Goal: Feedback & Contribution: Submit feedback/report problem

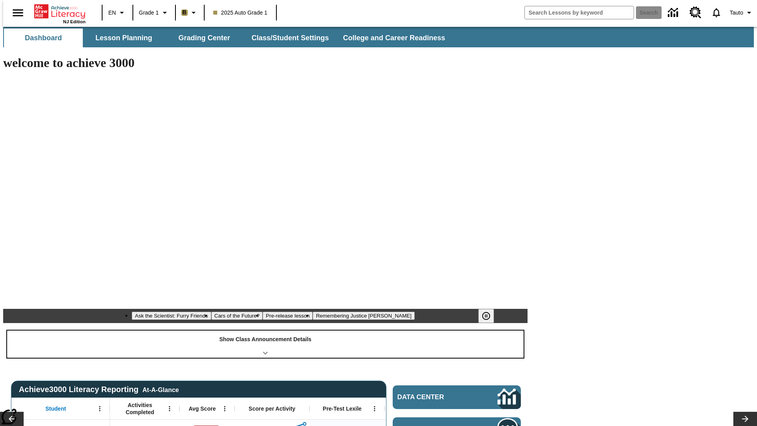
click at [265, 330] on div "Show Class Announcement Details" at bounding box center [265, 343] width 517 height 27
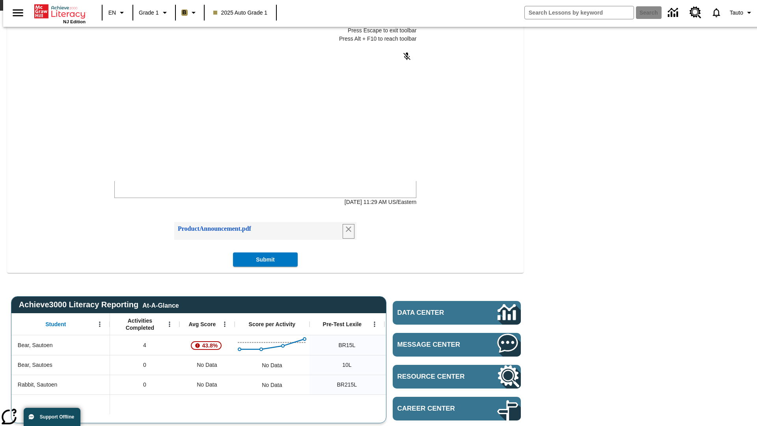
click at [346, 232] on icon "Remove attachment" at bounding box center [349, 229] width 6 height 6
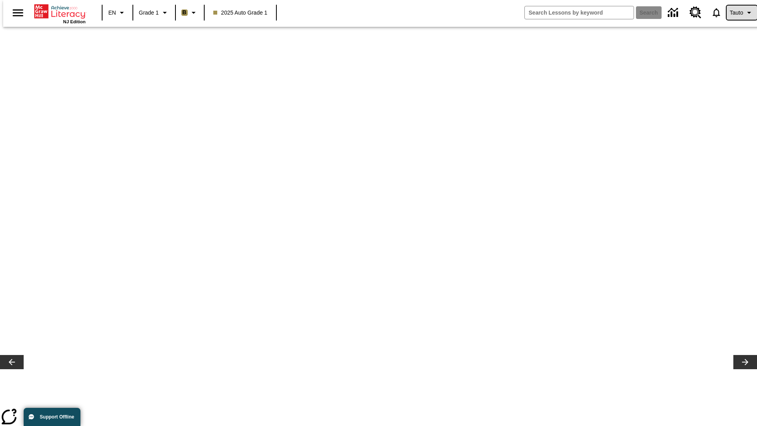
click at [738, 13] on span "Tauto" at bounding box center [736, 13] width 13 height 8
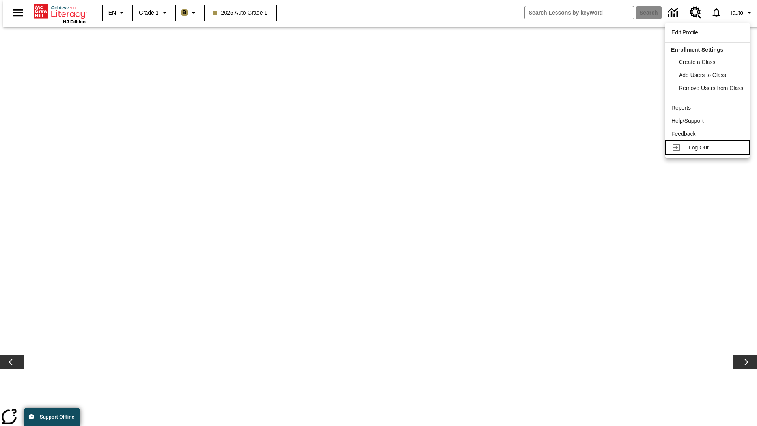
click at [708, 147] on span "Log Out" at bounding box center [699, 147] width 20 height 6
